Goal: Information Seeking & Learning: Learn about a topic

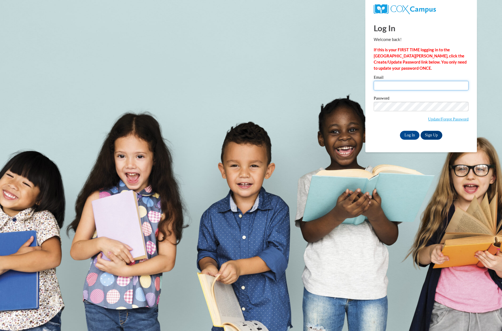
click at [394, 84] on input "Email" at bounding box center [421, 85] width 95 height 9
type input "[PERSON_NAME][EMAIL_ADDRESS][PERSON_NAME][DOMAIN_NAME]"
click at [408, 131] on input "Log In" at bounding box center [410, 135] width 20 height 9
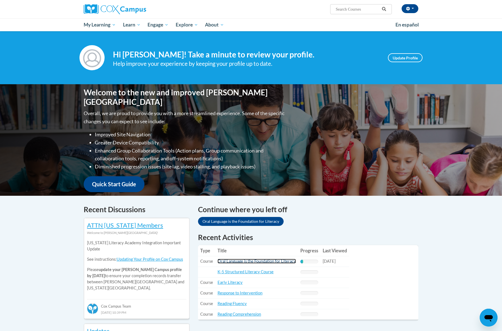
click at [242, 261] on link "Oral Language is the Foundation for Literacy" at bounding box center [257, 261] width 78 height 5
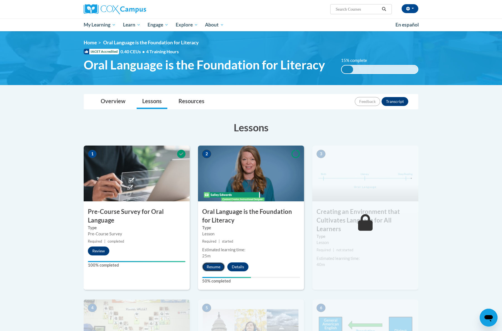
click at [209, 265] on button "Resume" at bounding box center [213, 267] width 23 height 9
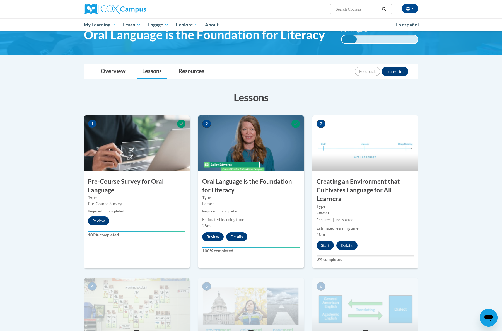
scroll to position [31, 0]
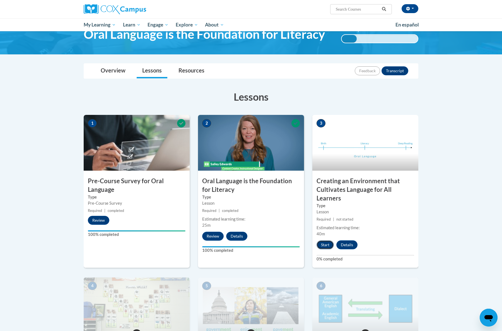
click at [323, 244] on button "Start" at bounding box center [325, 245] width 17 height 9
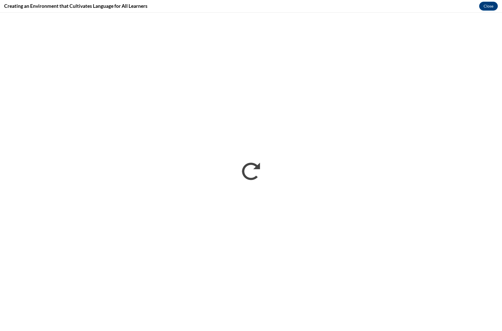
scroll to position [0, 0]
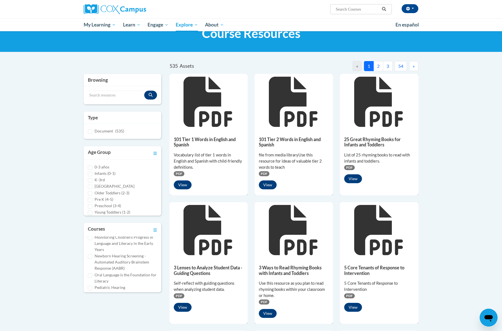
scroll to position [155, 0]
click at [91, 274] on input "Oral Language is the Foundation for Literacy" at bounding box center [90, 273] width 4 height 4
checkbox input "true"
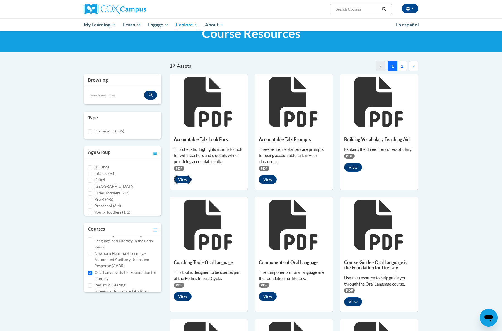
click at [183, 181] on button "View" at bounding box center [183, 179] width 18 height 9
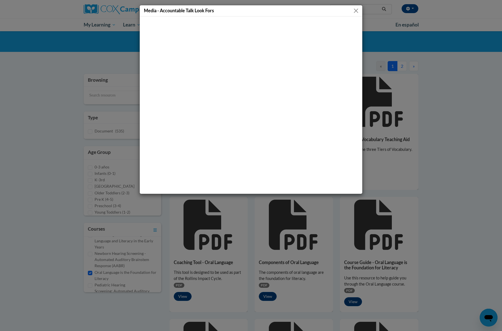
click at [358, 11] on button "Close" at bounding box center [356, 10] width 7 height 7
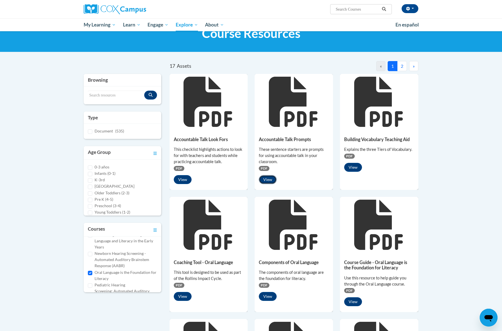
click at [267, 179] on button "View" at bounding box center [268, 179] width 18 height 9
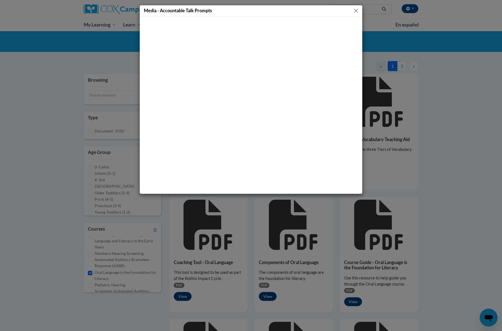
click at [357, 11] on button "Close" at bounding box center [356, 10] width 7 height 7
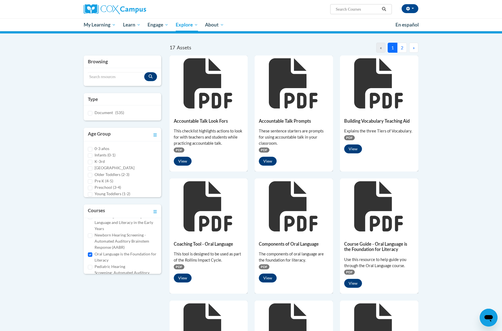
scroll to position [41, 0]
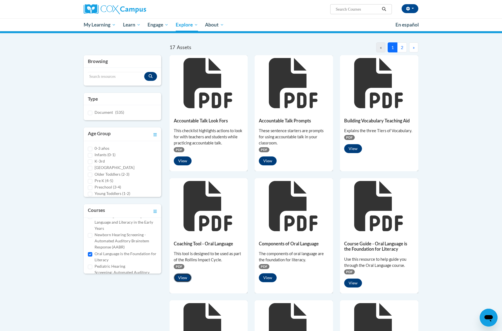
click at [186, 276] on button "View" at bounding box center [183, 278] width 18 height 9
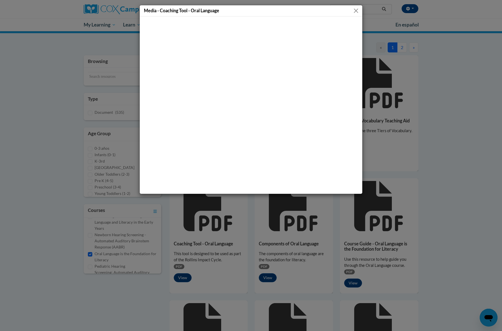
click at [355, 10] on button "Close" at bounding box center [356, 10] width 7 height 7
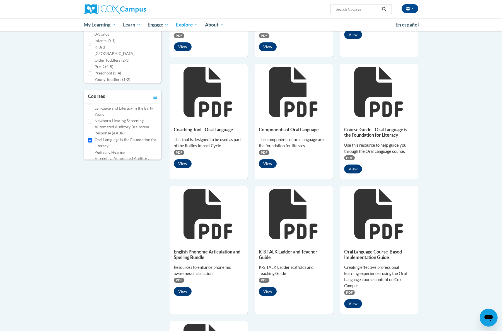
scroll to position [152, 0]
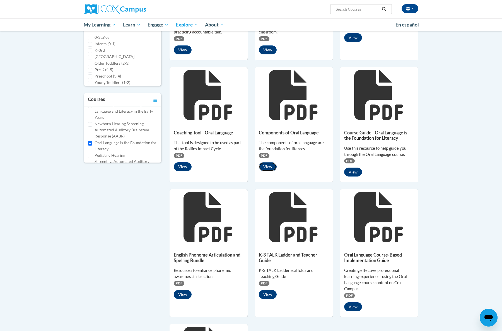
click at [270, 167] on button "View" at bounding box center [268, 166] width 18 height 9
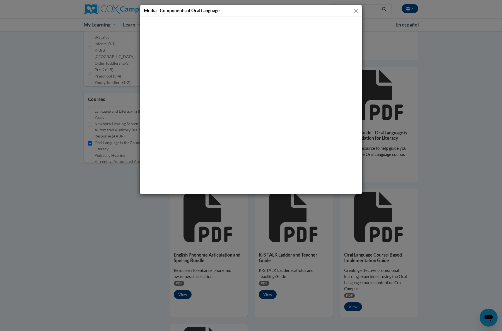
click at [356, 11] on button "Close" at bounding box center [356, 10] width 7 height 7
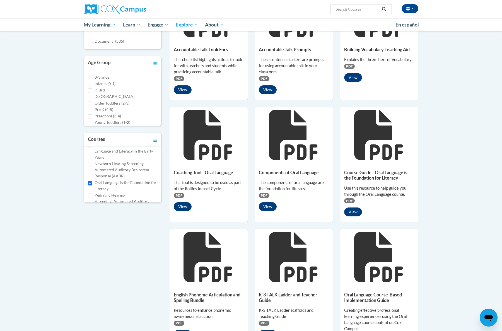
scroll to position [0, 0]
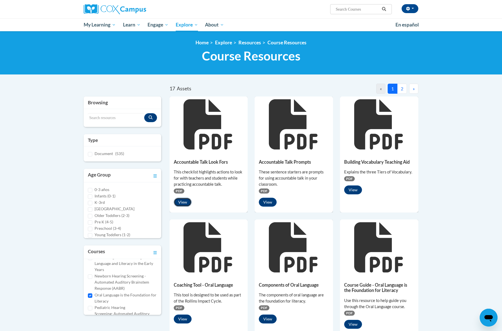
click at [185, 202] on button "View" at bounding box center [183, 202] width 18 height 9
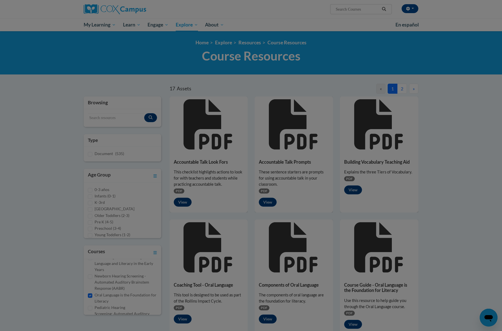
click at [185, 202] on div at bounding box center [251, 165] width 502 height 331
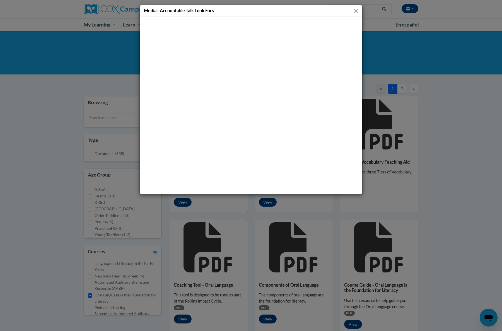
click at [355, 11] on button "Close" at bounding box center [356, 10] width 7 height 7
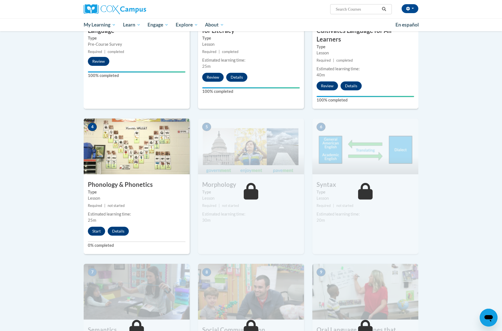
scroll to position [191, 0]
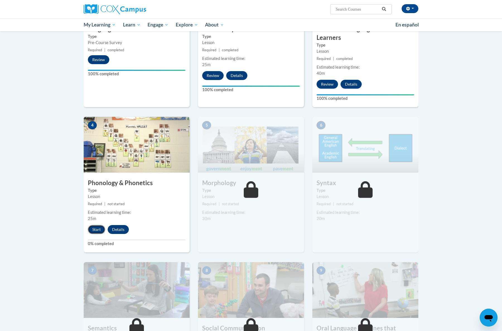
click at [94, 230] on button "Start" at bounding box center [96, 229] width 17 height 9
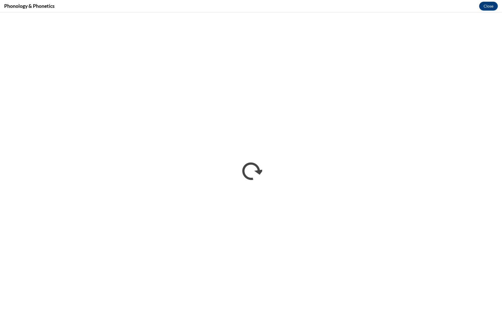
scroll to position [0, 0]
